Goal: Task Accomplishment & Management: Use online tool/utility

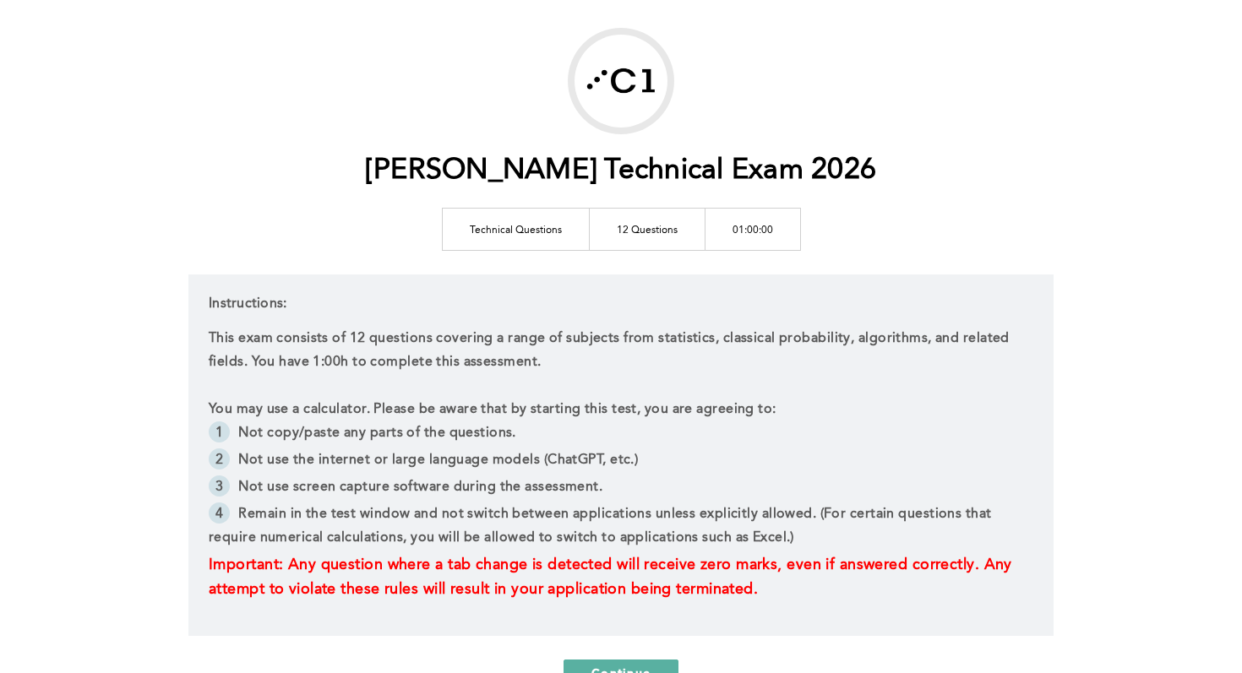
scroll to position [78, 0]
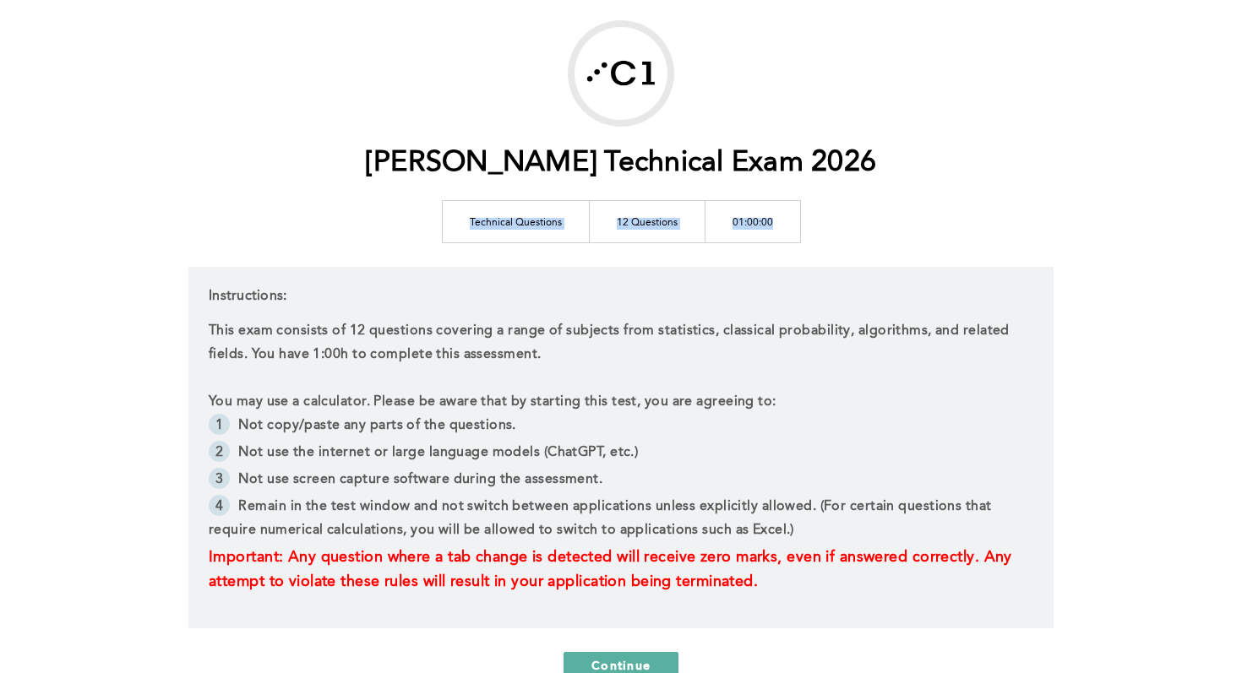
drag, startPoint x: 471, startPoint y: 221, endPoint x: 784, endPoint y: 220, distance: 312.6
click at [783, 220] on tr "Technical Questions 12 Questions 01:00:00" at bounding box center [621, 221] width 358 height 42
click at [784, 220] on td "01:00:00" at bounding box center [752, 221] width 95 height 42
drag, startPoint x: 784, startPoint y: 220, endPoint x: 444, endPoint y: 220, distance: 339.6
click at [444, 220] on tr "Technical Questions 12 Questions 01:00:00" at bounding box center [621, 221] width 358 height 42
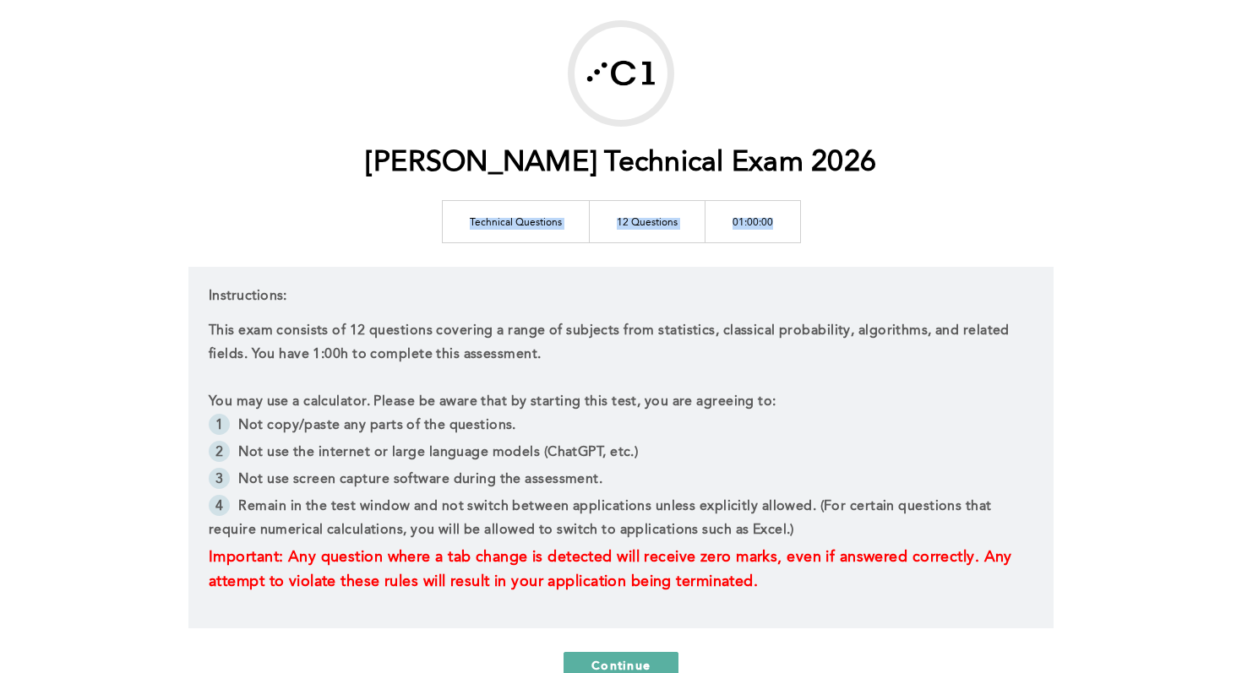
click at [444, 220] on td "Technical Questions" at bounding box center [515, 221] width 147 height 42
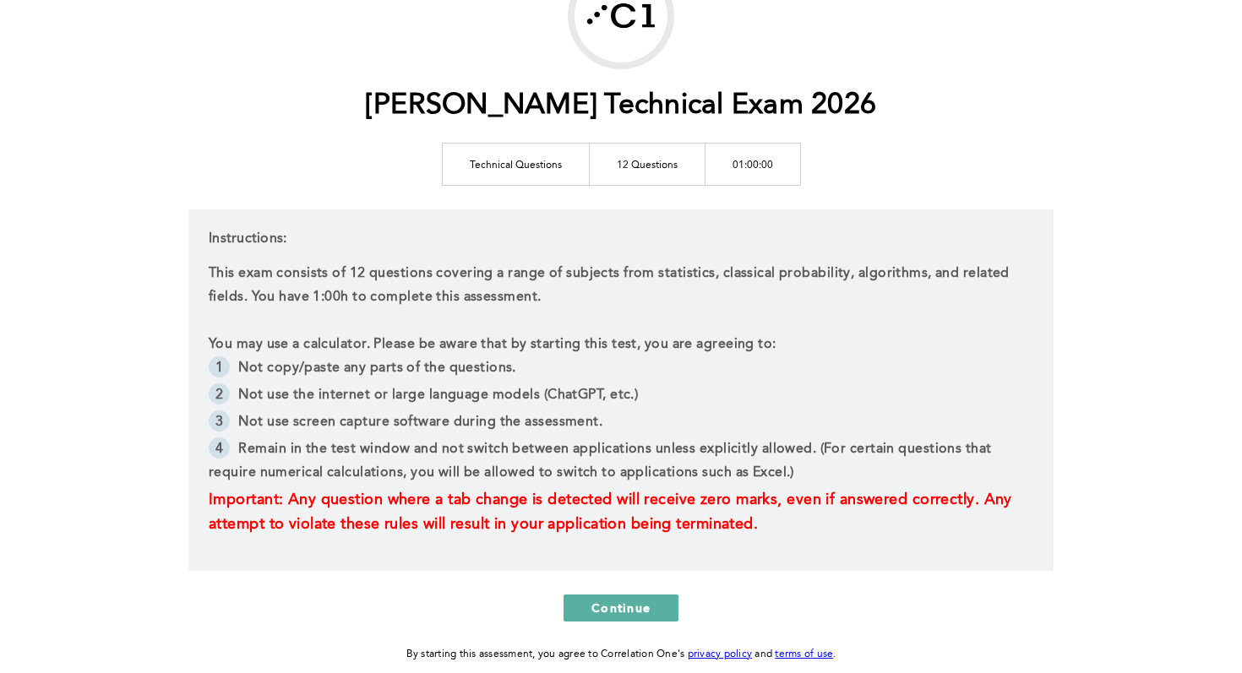
scroll to position [137, 0]
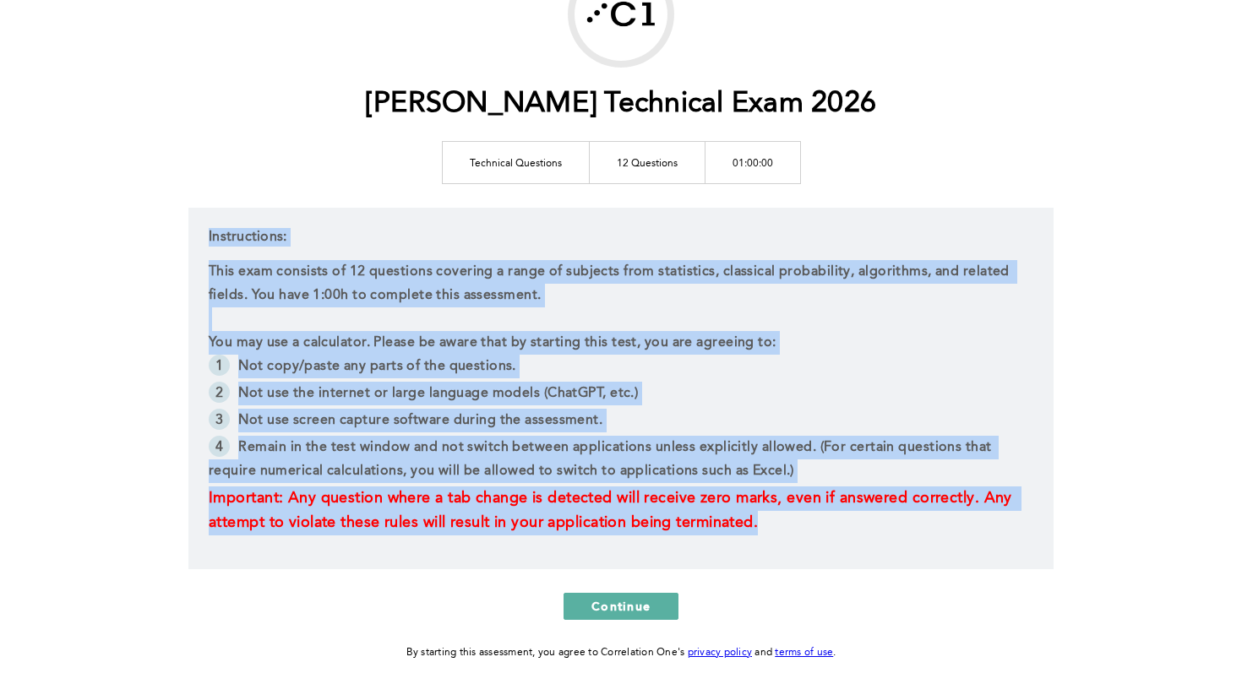
drag, startPoint x: 213, startPoint y: 221, endPoint x: 839, endPoint y: 541, distance: 702.8
click at [839, 541] on div "Instructions: This exam consists of 12 questions covering a range of subjects f…" at bounding box center [620, 389] width 865 height 362
drag, startPoint x: 839, startPoint y: 541, endPoint x: 195, endPoint y: 211, distance: 723.2
click at [195, 211] on div "Instructions: This exam consists of 12 questions covering a range of subjects f…" at bounding box center [620, 389] width 865 height 362
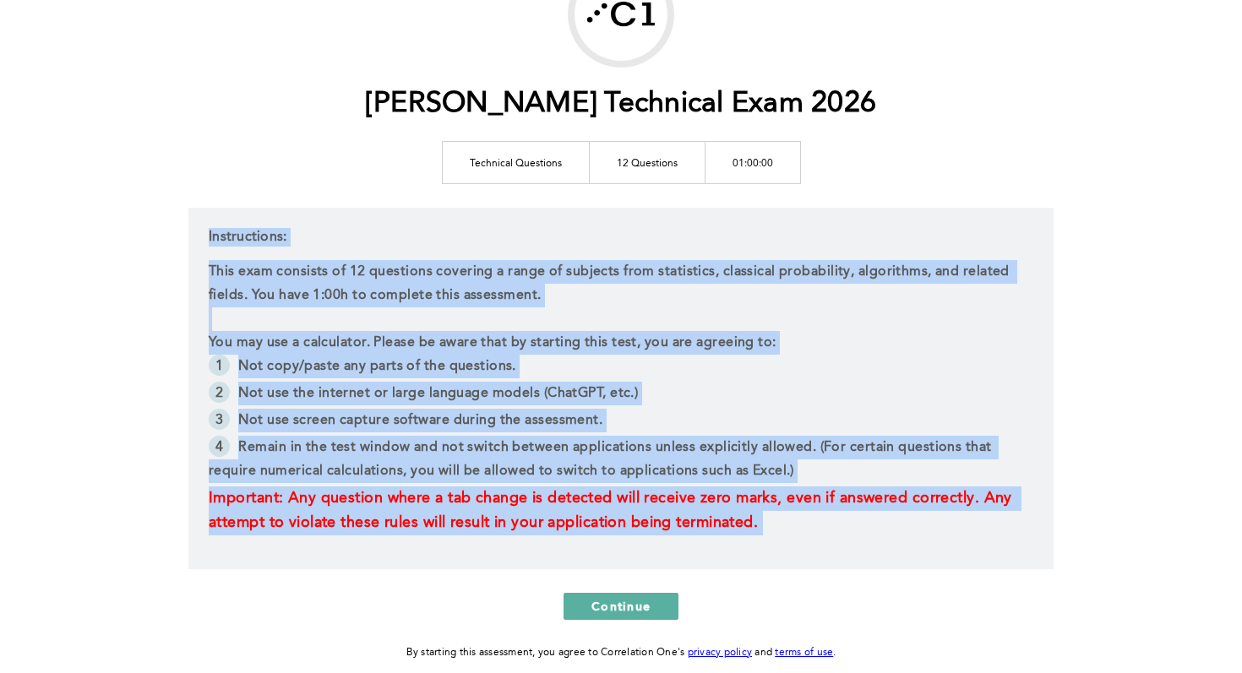
click at [195, 211] on div "Instructions: This exam consists of 12 questions covering a range of subjects f…" at bounding box center [620, 389] width 865 height 362
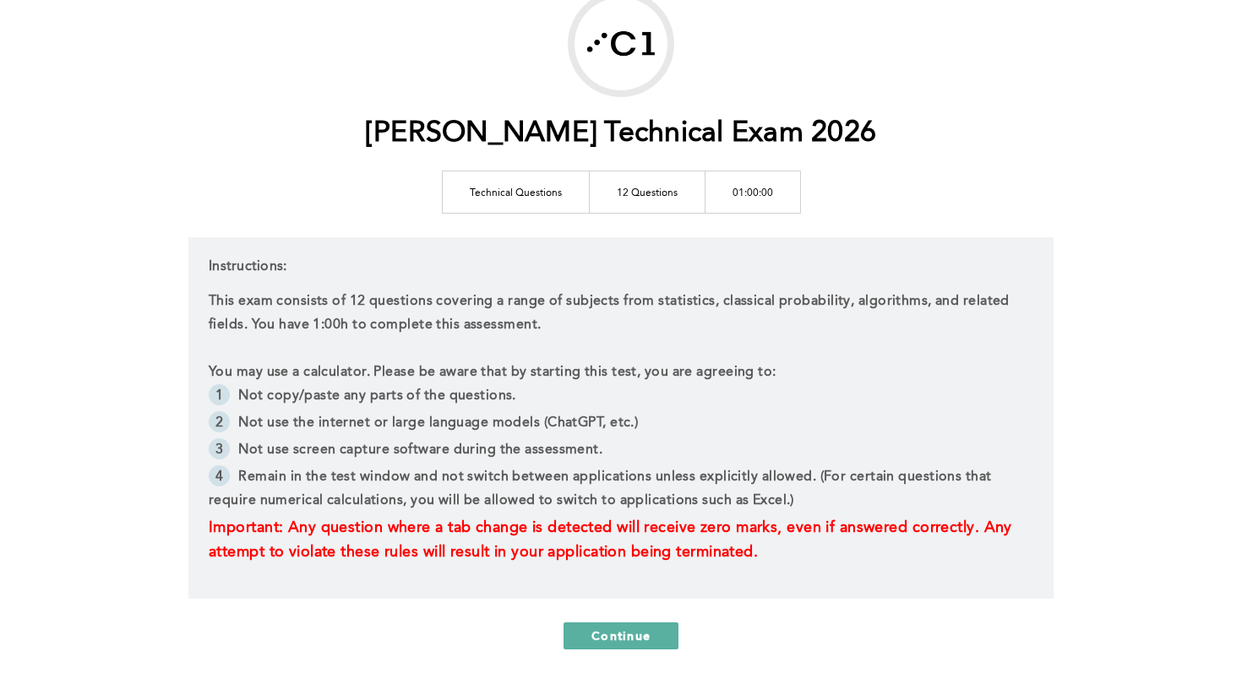
scroll to position [109, 0]
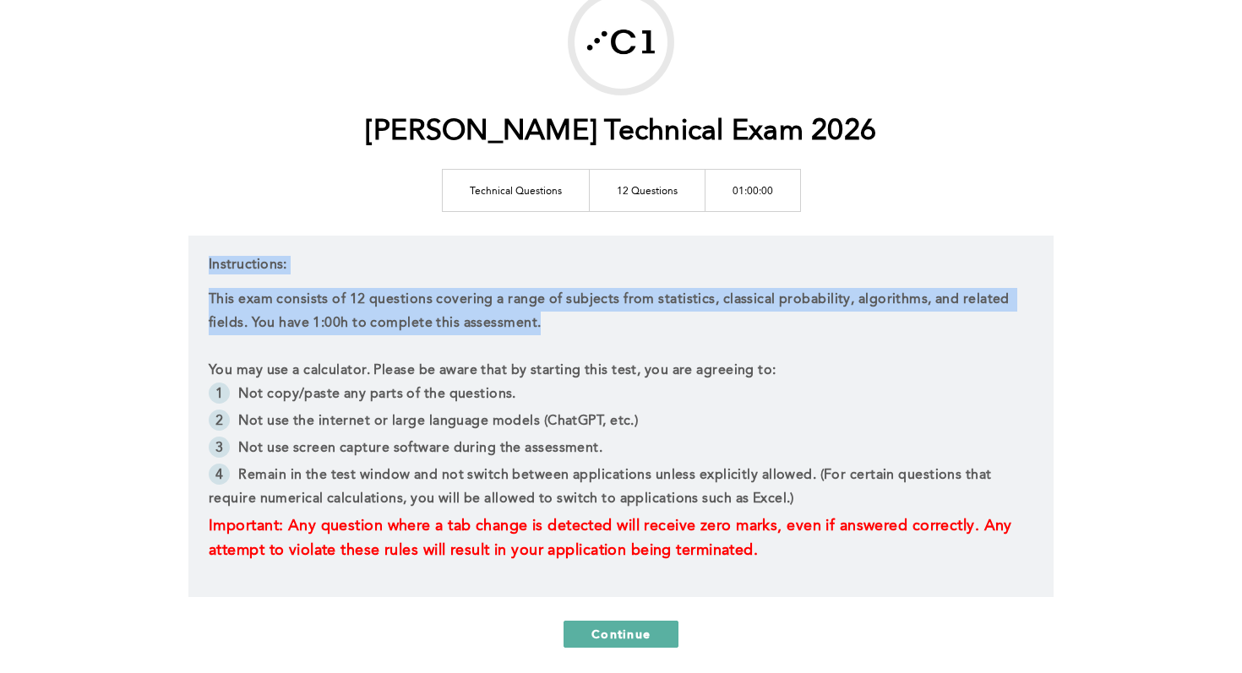
drag, startPoint x: 466, startPoint y: 244, endPoint x: 591, endPoint y: 322, distance: 147.2
click at [591, 322] on div "Instructions: This exam consists of 12 questions covering a range of subjects f…" at bounding box center [620, 417] width 865 height 362
click at [591, 322] on p "This exam consists of 12 questions covering a range of subjects from statistics…" at bounding box center [621, 311] width 825 height 47
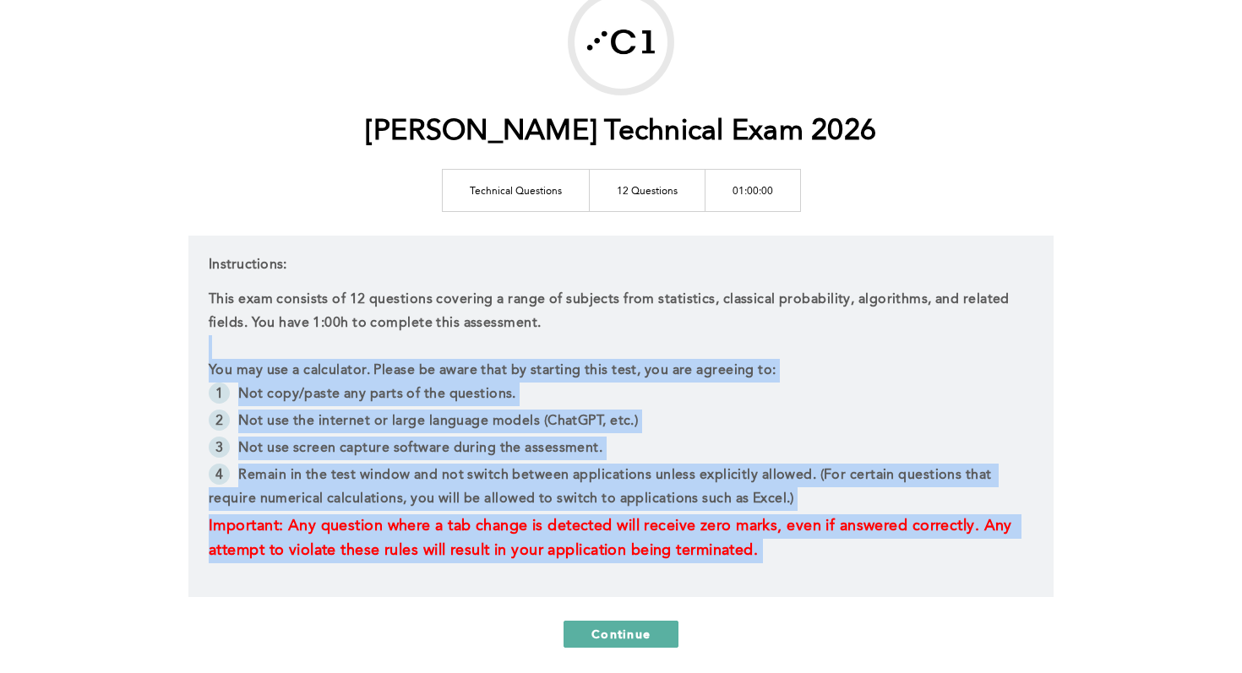
drag, startPoint x: 591, startPoint y: 322, endPoint x: 916, endPoint y: 578, distance: 413.9
click at [916, 578] on div "Instructions: This exam consists of 12 questions covering a range of subjects f…" at bounding box center [620, 417] width 865 height 362
